Goal: Navigation & Orientation: Find specific page/section

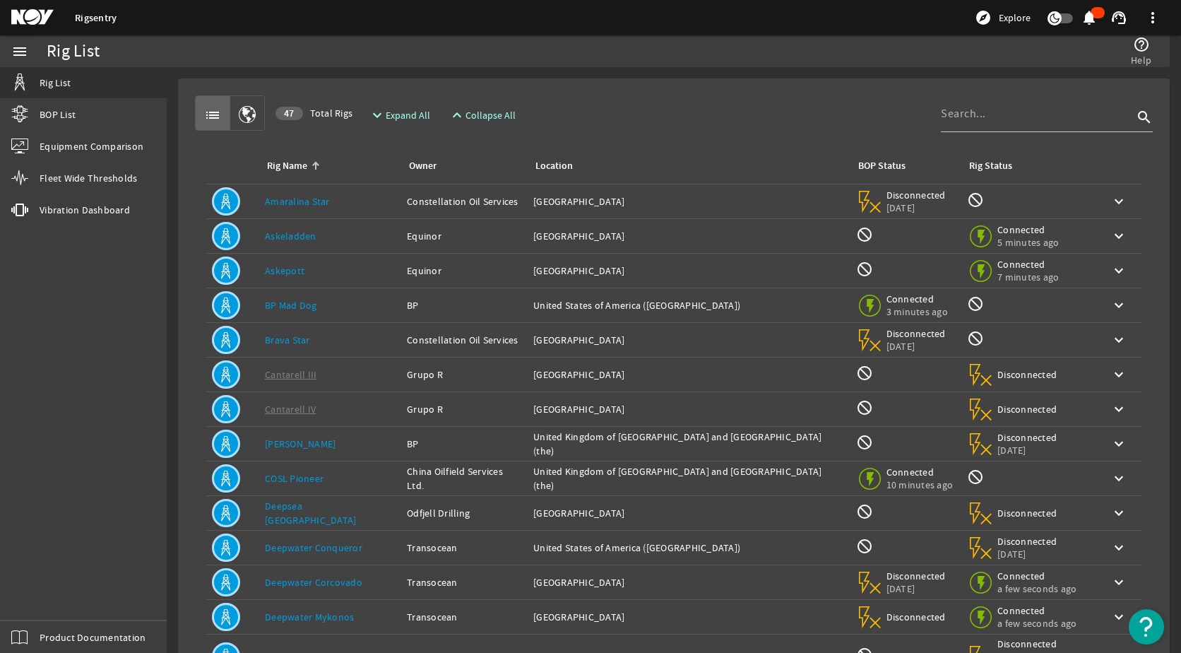
click at [747, 108] on div "list 47 Total Rigs expand_more Expand All expand_less Collapse All search" at bounding box center [674, 112] width 958 height 35
click at [1152, 8] on span at bounding box center [1153, 18] width 34 height 34
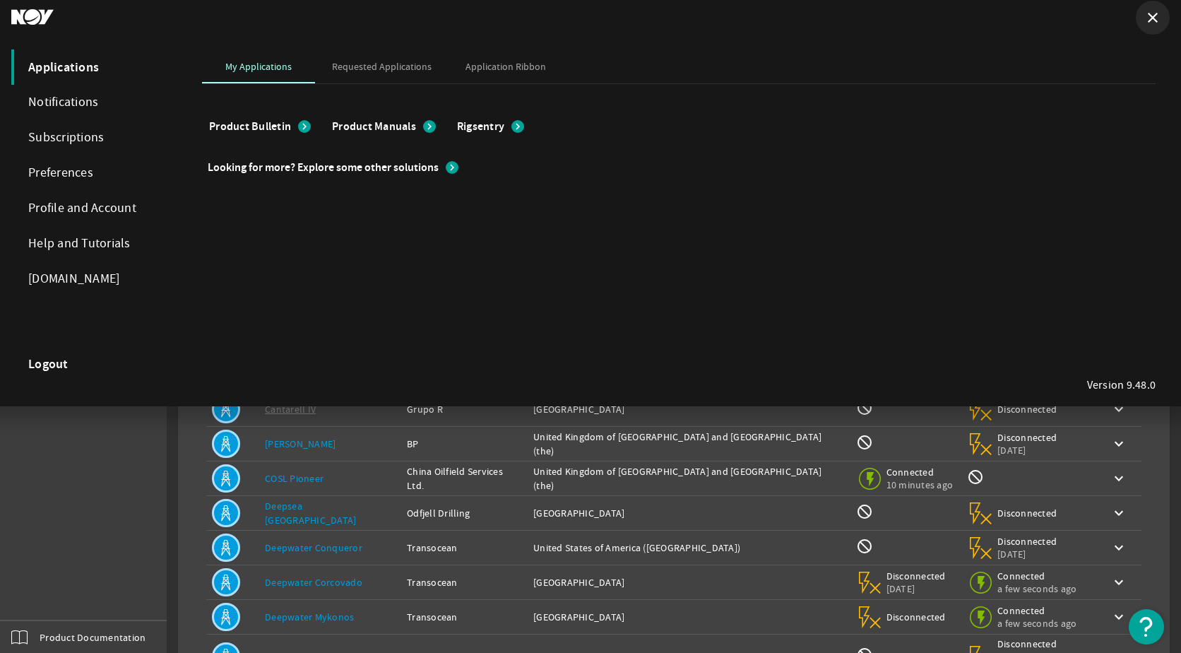
click at [1158, 16] on mat-icon "close" at bounding box center [1152, 17] width 17 height 17
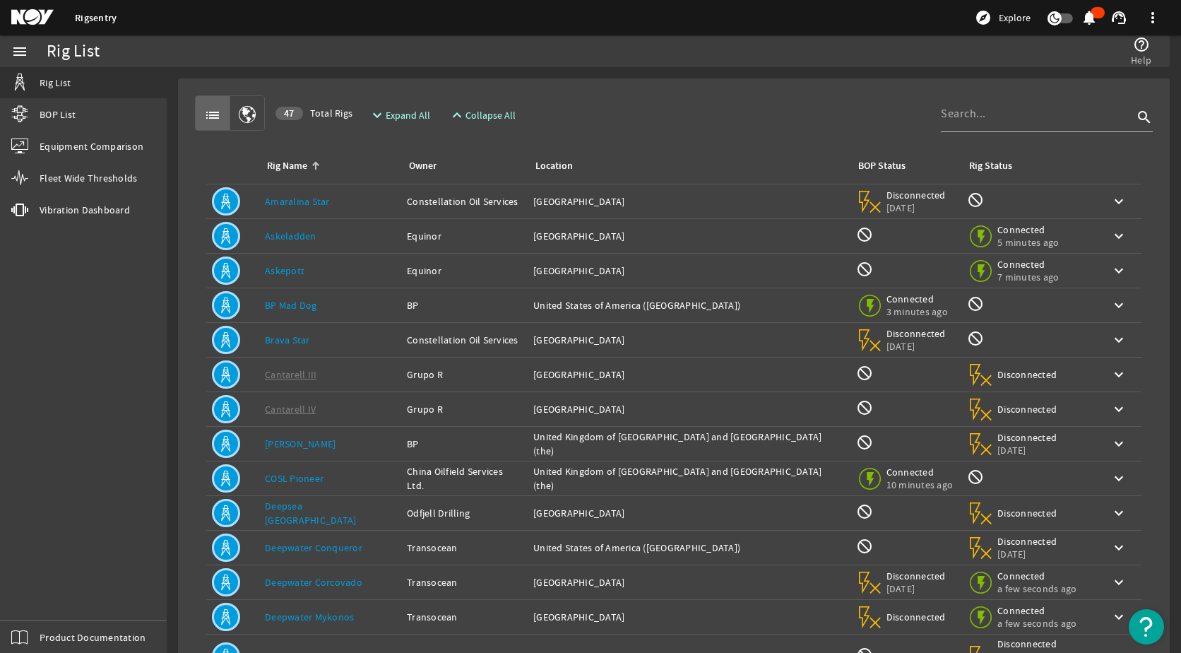
click at [907, 55] on div "help_outline Help" at bounding box center [882, 51] width 552 height 32
